Goal: Find specific page/section

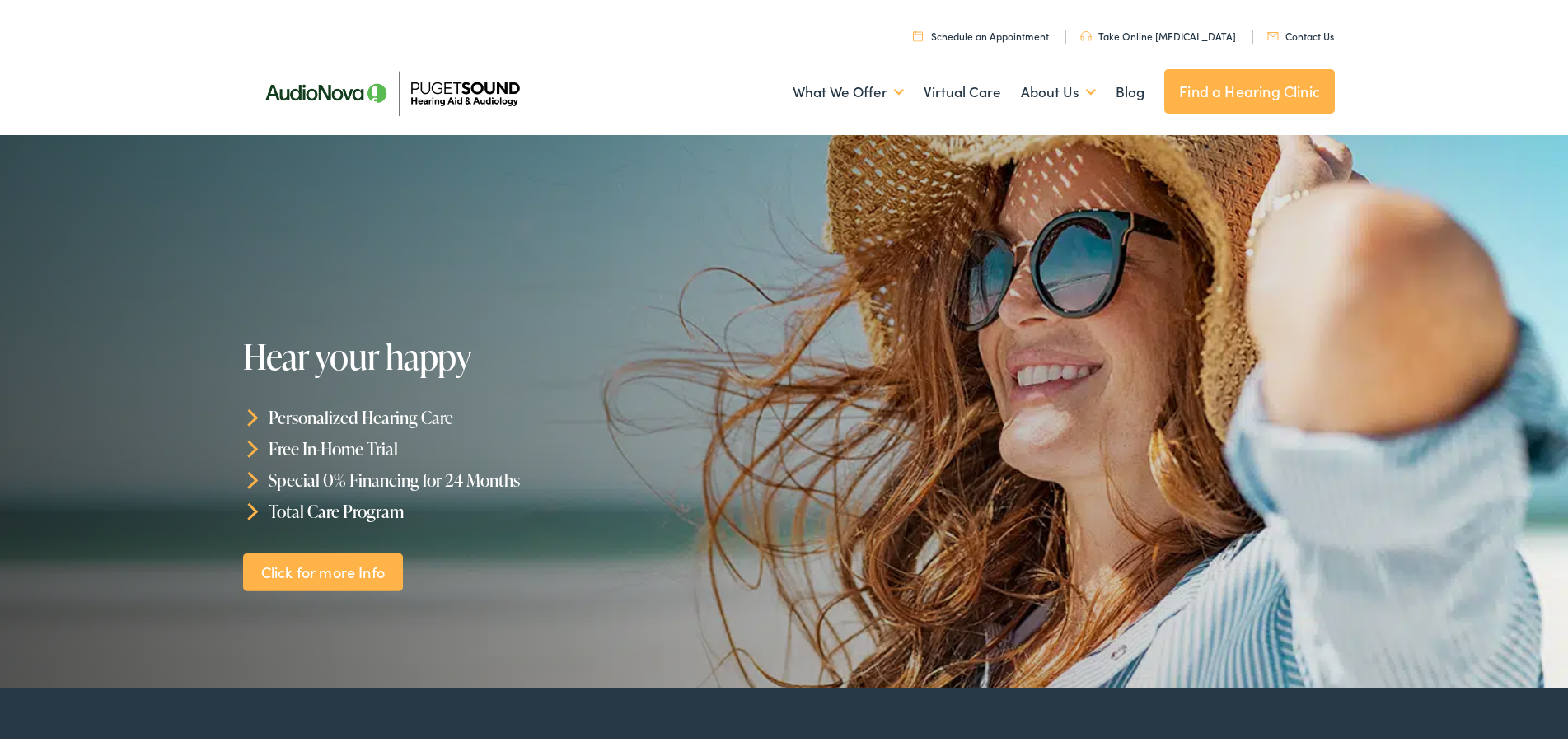
click at [1309, 32] on link "Contact Us" at bounding box center [1301, 32] width 67 height 14
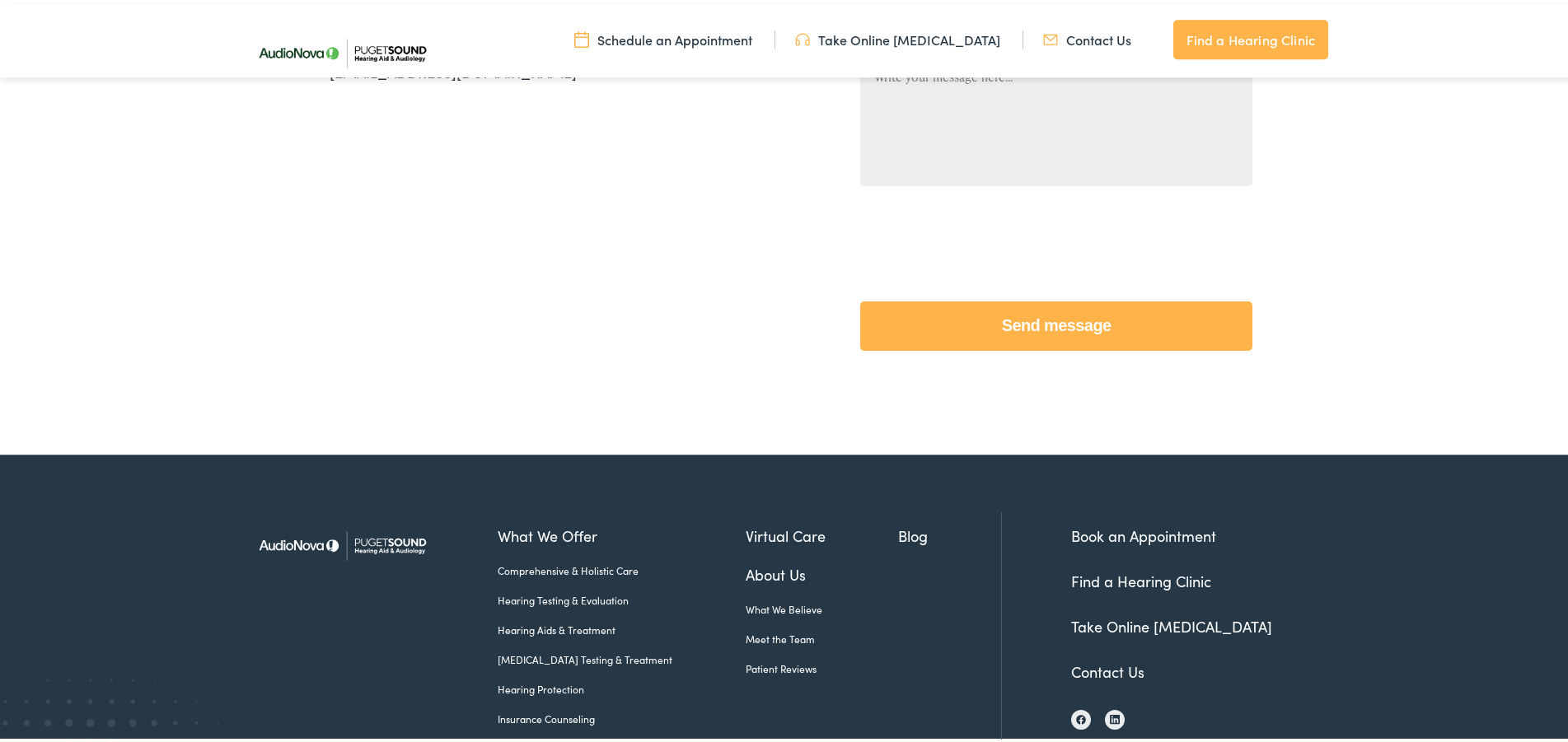
scroll to position [673, 0]
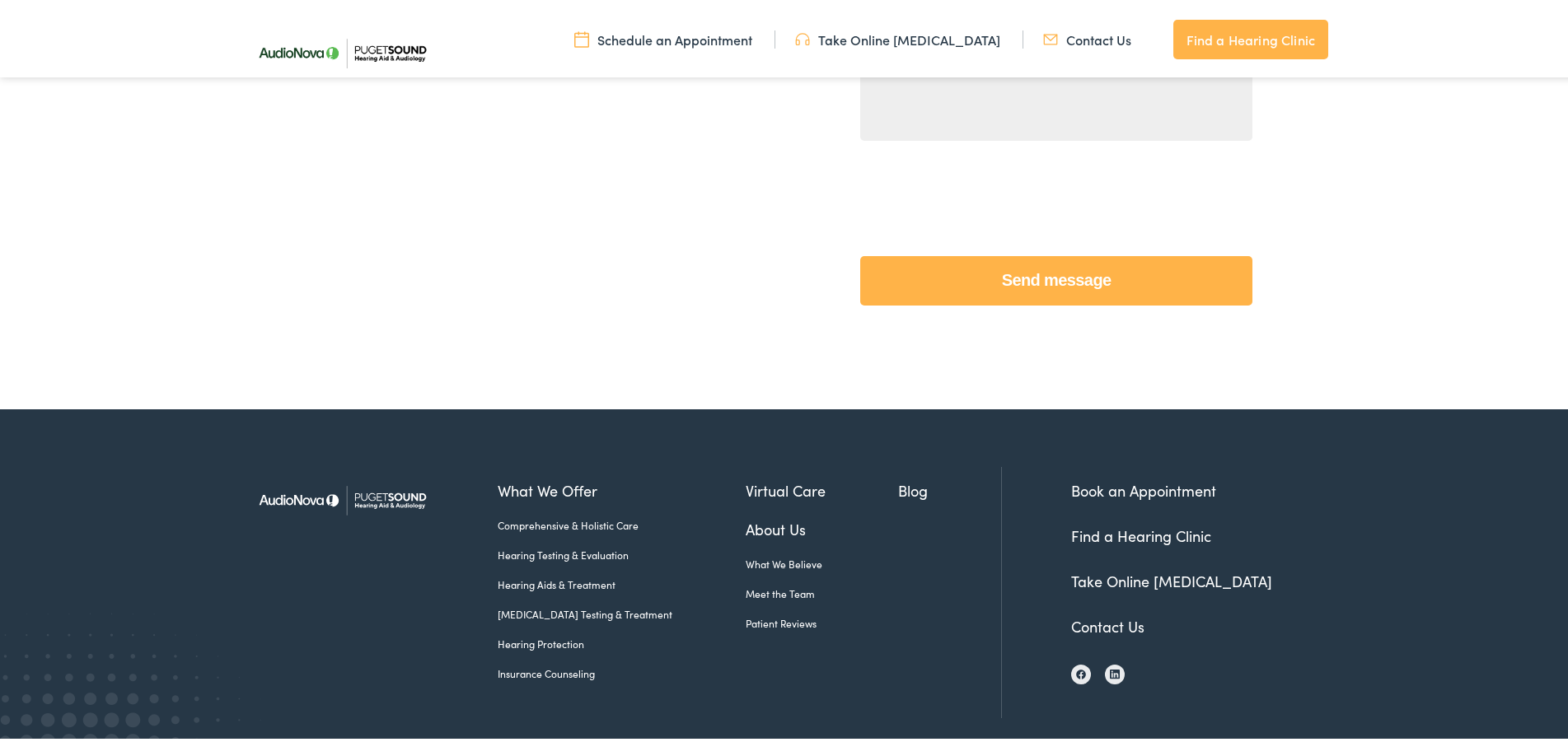
click at [1166, 532] on link "Find a Hearing Clinic" at bounding box center [1141, 533] width 140 height 21
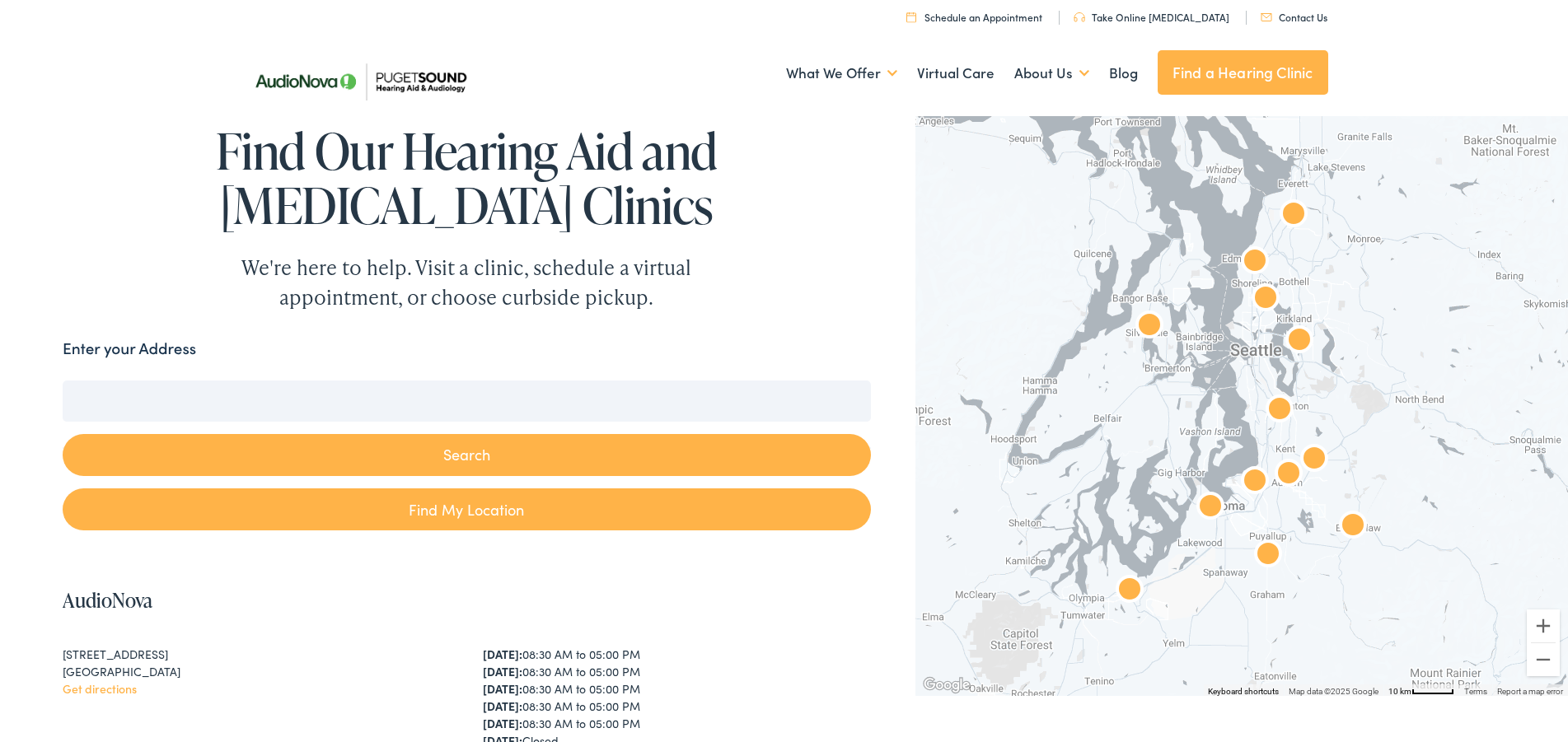
scroll to position [252, 0]
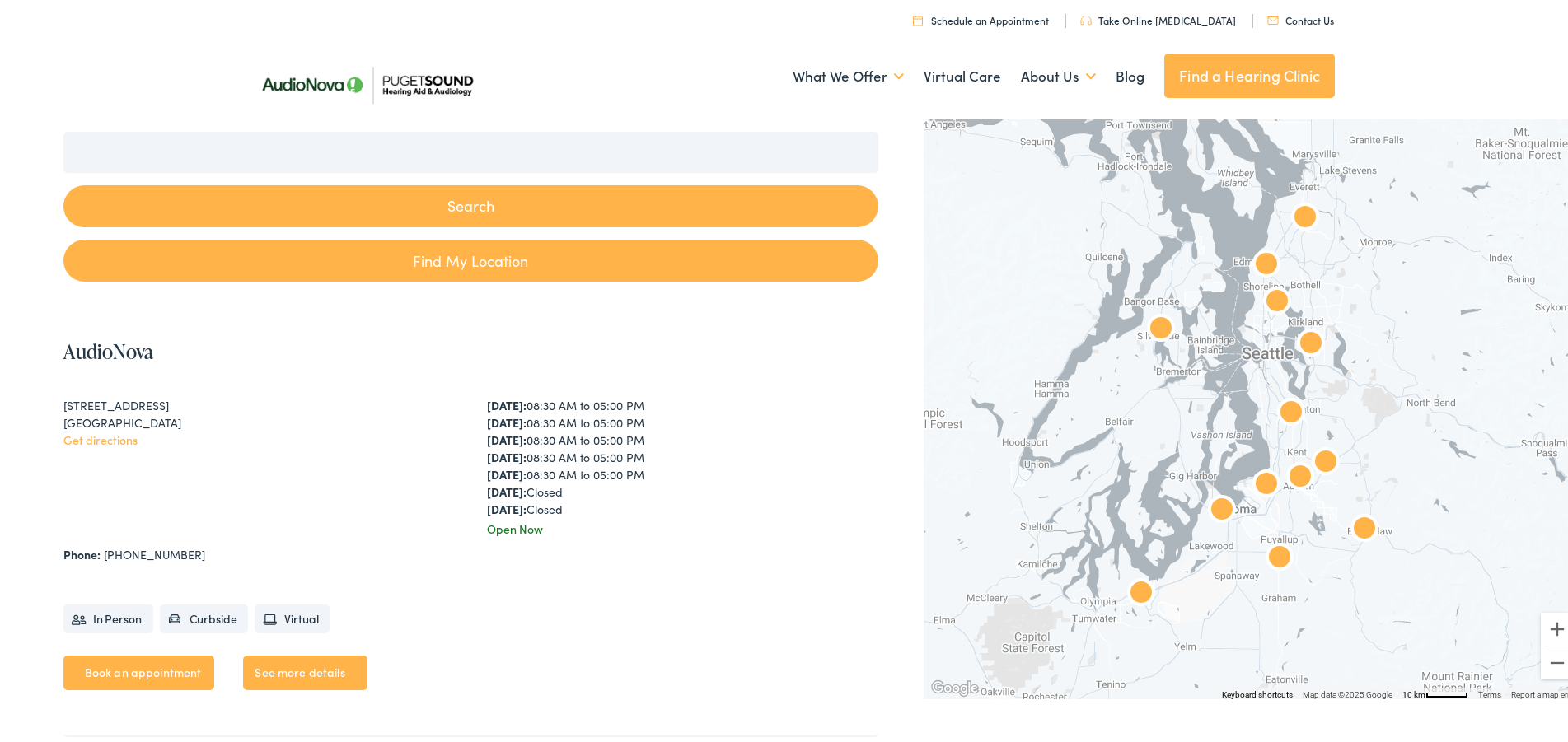
click at [1210, 501] on img "AudioNova" at bounding box center [1223, 509] width 40 height 40
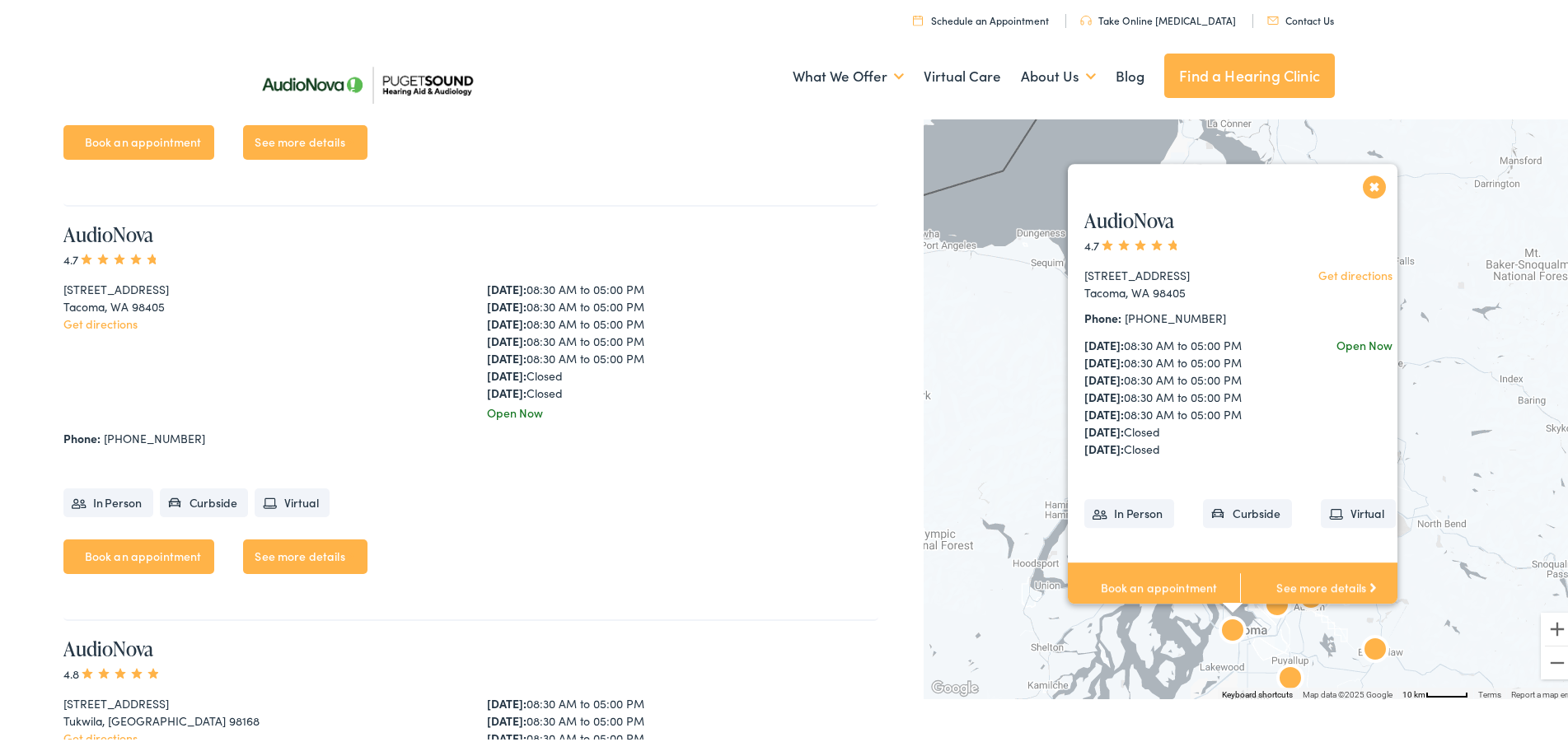
scroll to position [4976, 0]
